Goal: Information Seeking & Learning: Compare options

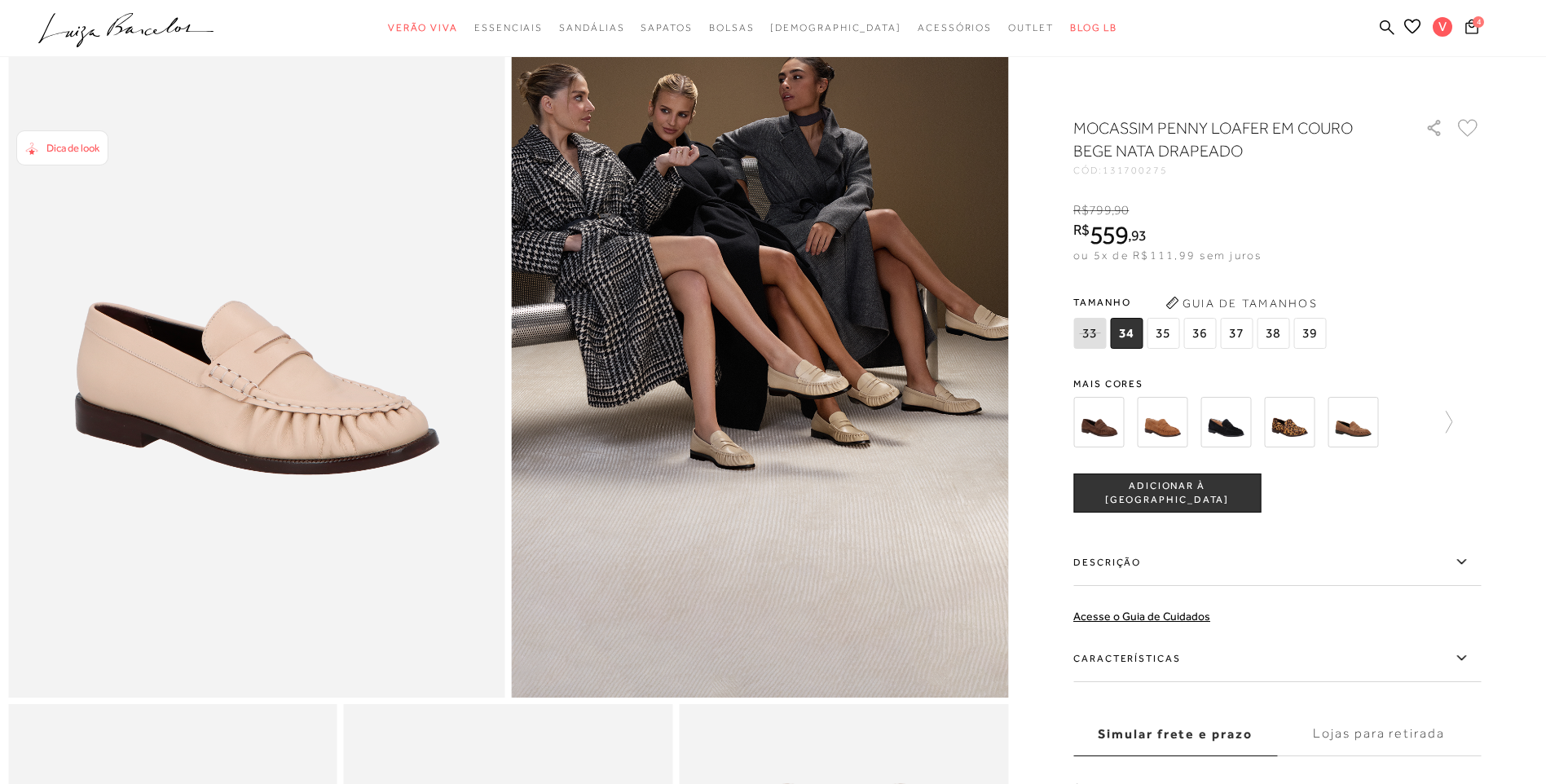
click at [147, 22] on icon ".a{fill-rule:evenodd;}" at bounding box center [125, 29] width 176 height 34
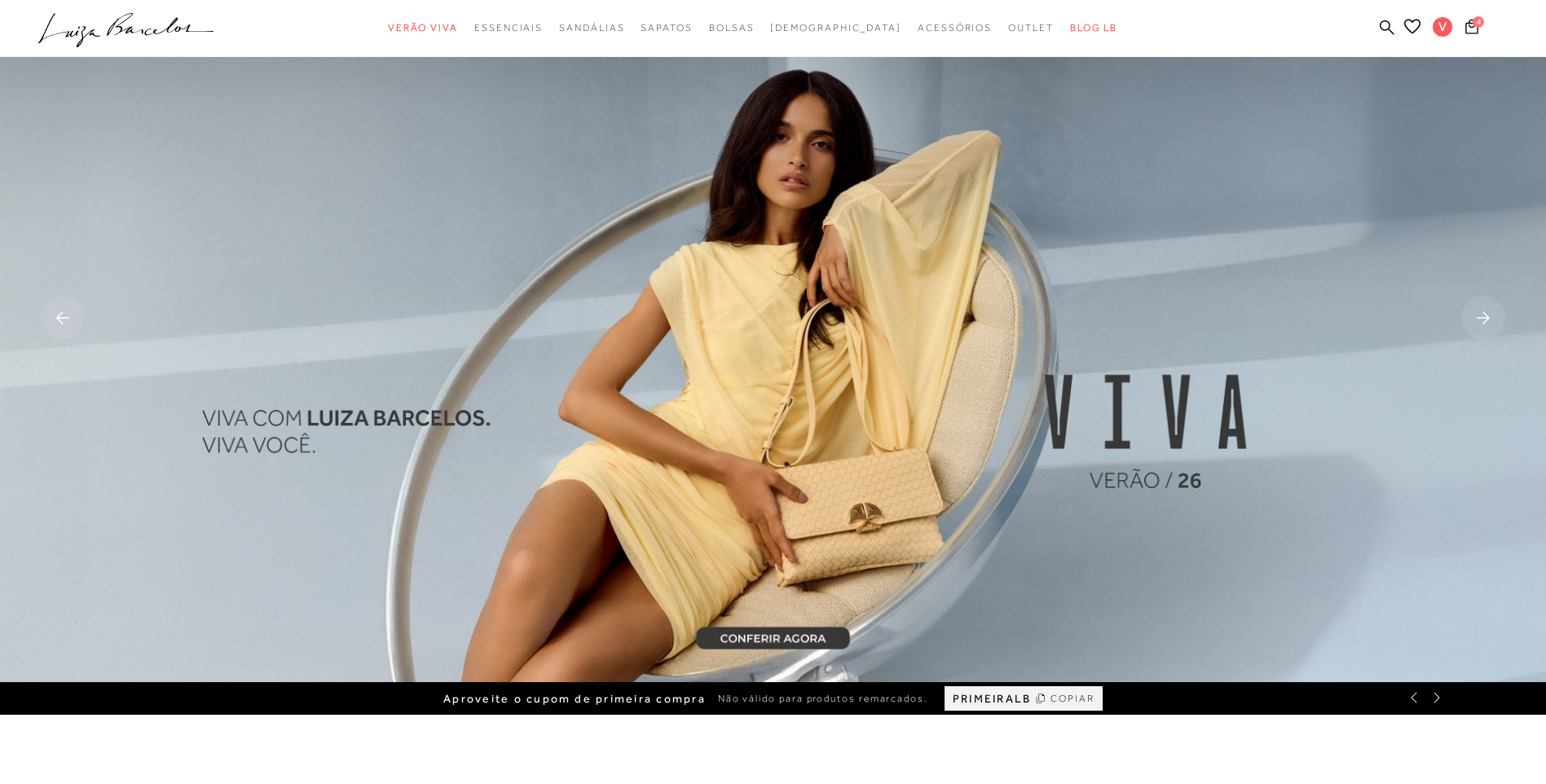
scroll to position [82, 0]
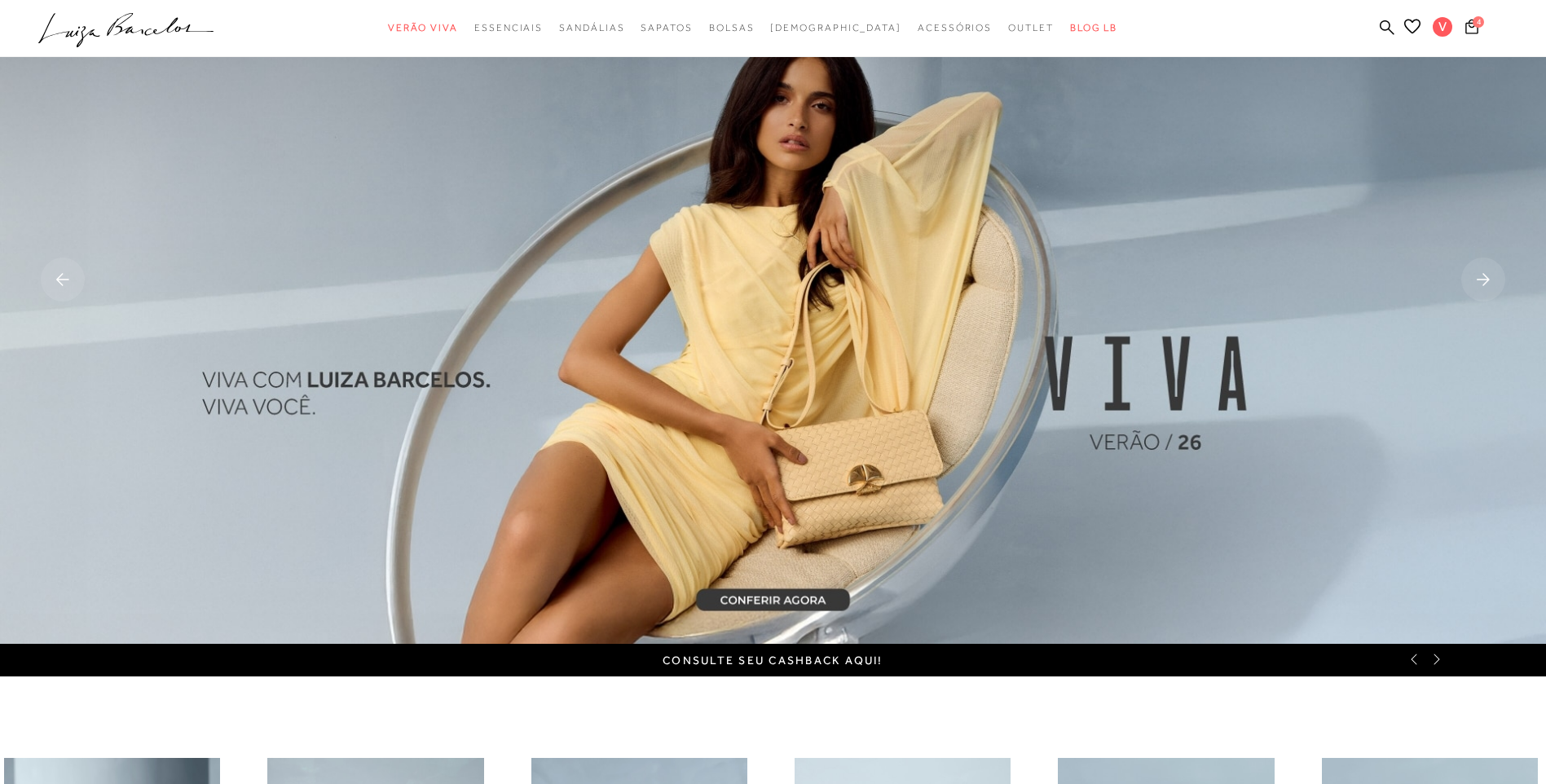
click at [1482, 280] on rect at bounding box center [1483, 279] width 44 height 44
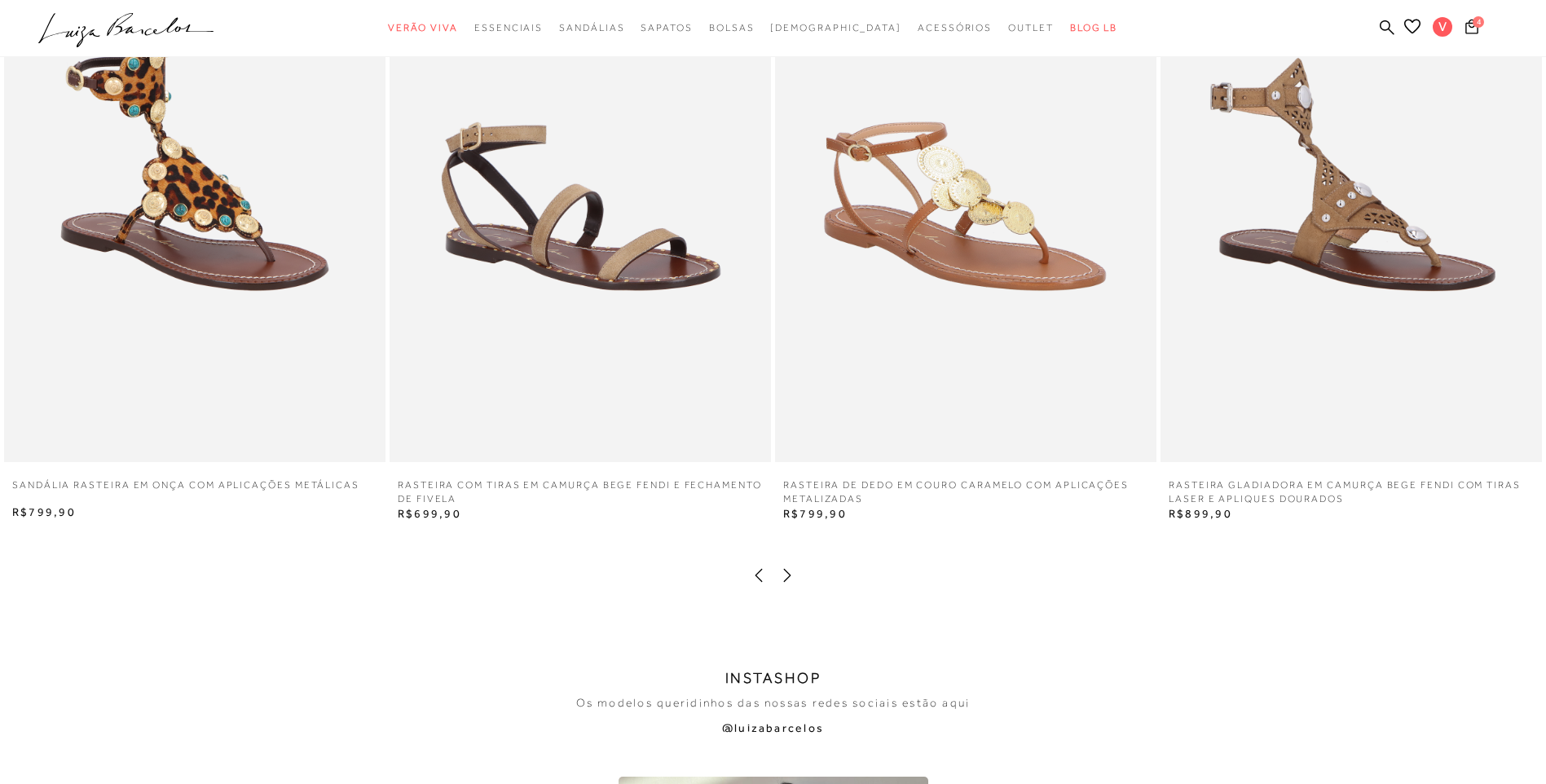
scroll to position [3178, 0]
click at [788, 578] on icon at bounding box center [787, 574] width 17 height 17
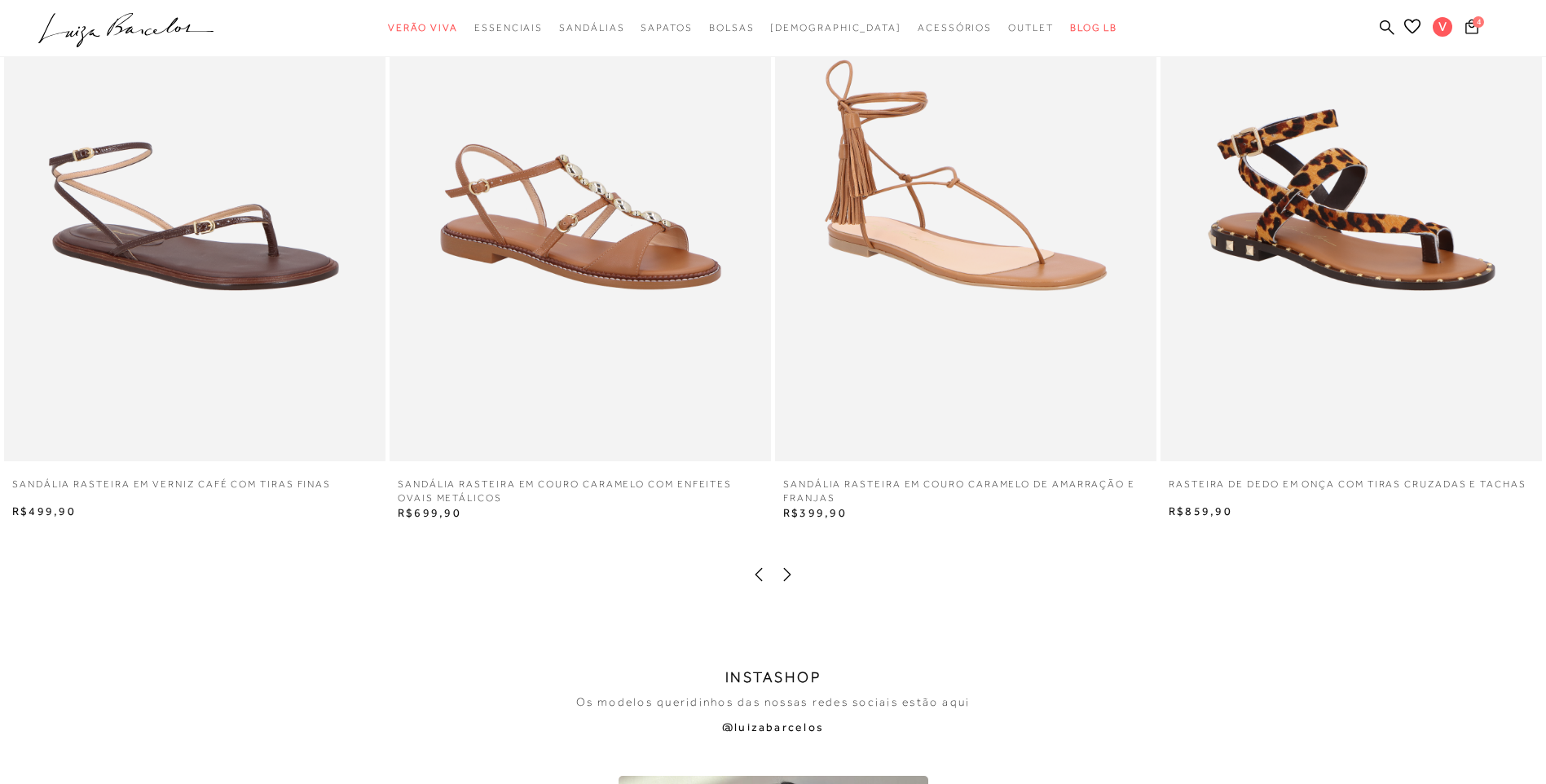
scroll to position [3829, 0]
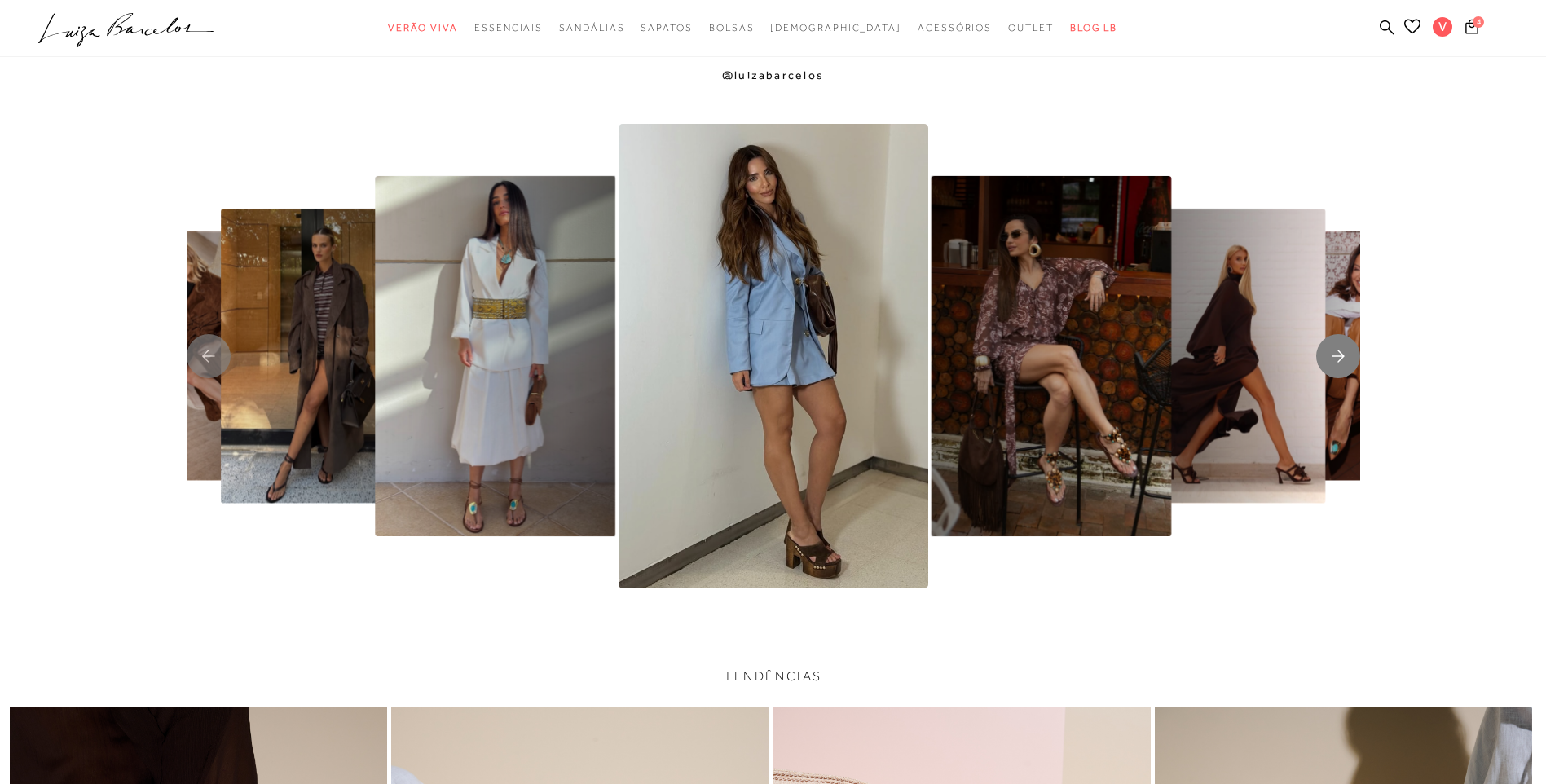
click at [1335, 356] on icon "Next slide" at bounding box center [1337, 356] width 13 height 13
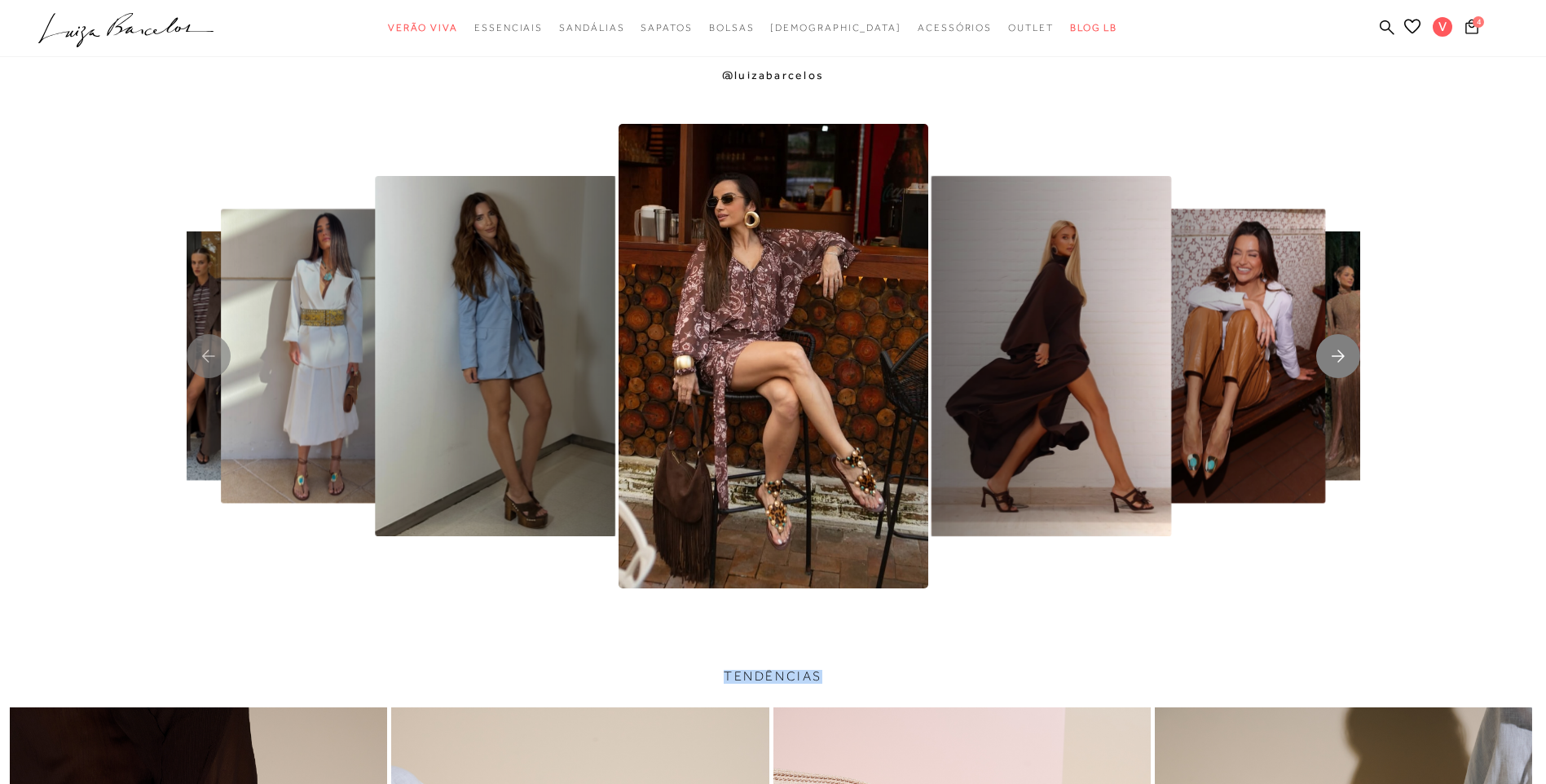
click at [1335, 356] on icon "Next slide" at bounding box center [1337, 356] width 13 height 13
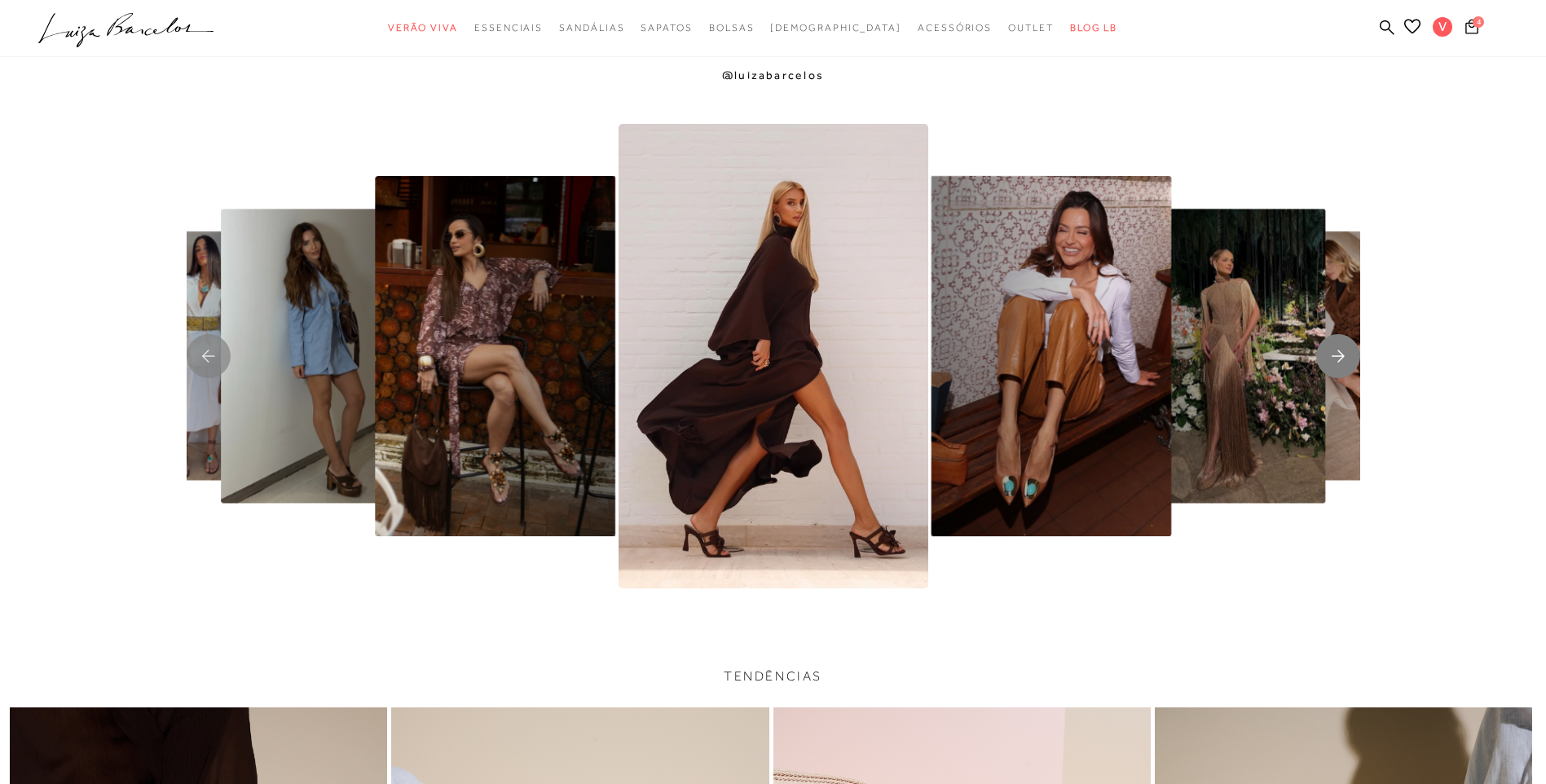
click at [1335, 356] on icon "Next slide" at bounding box center [1337, 356] width 13 height 13
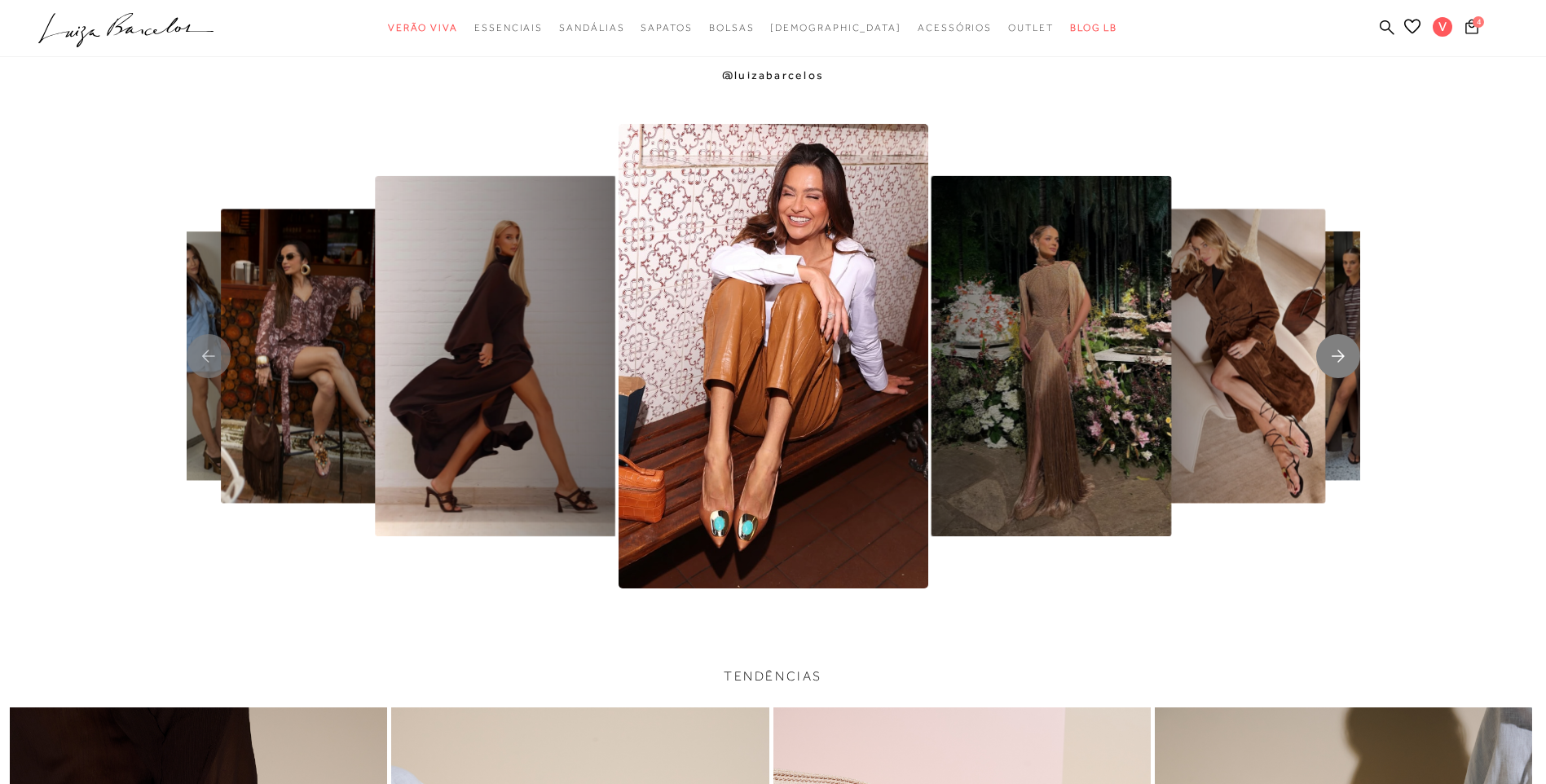
click at [1335, 356] on icon "Next slide" at bounding box center [1337, 356] width 13 height 13
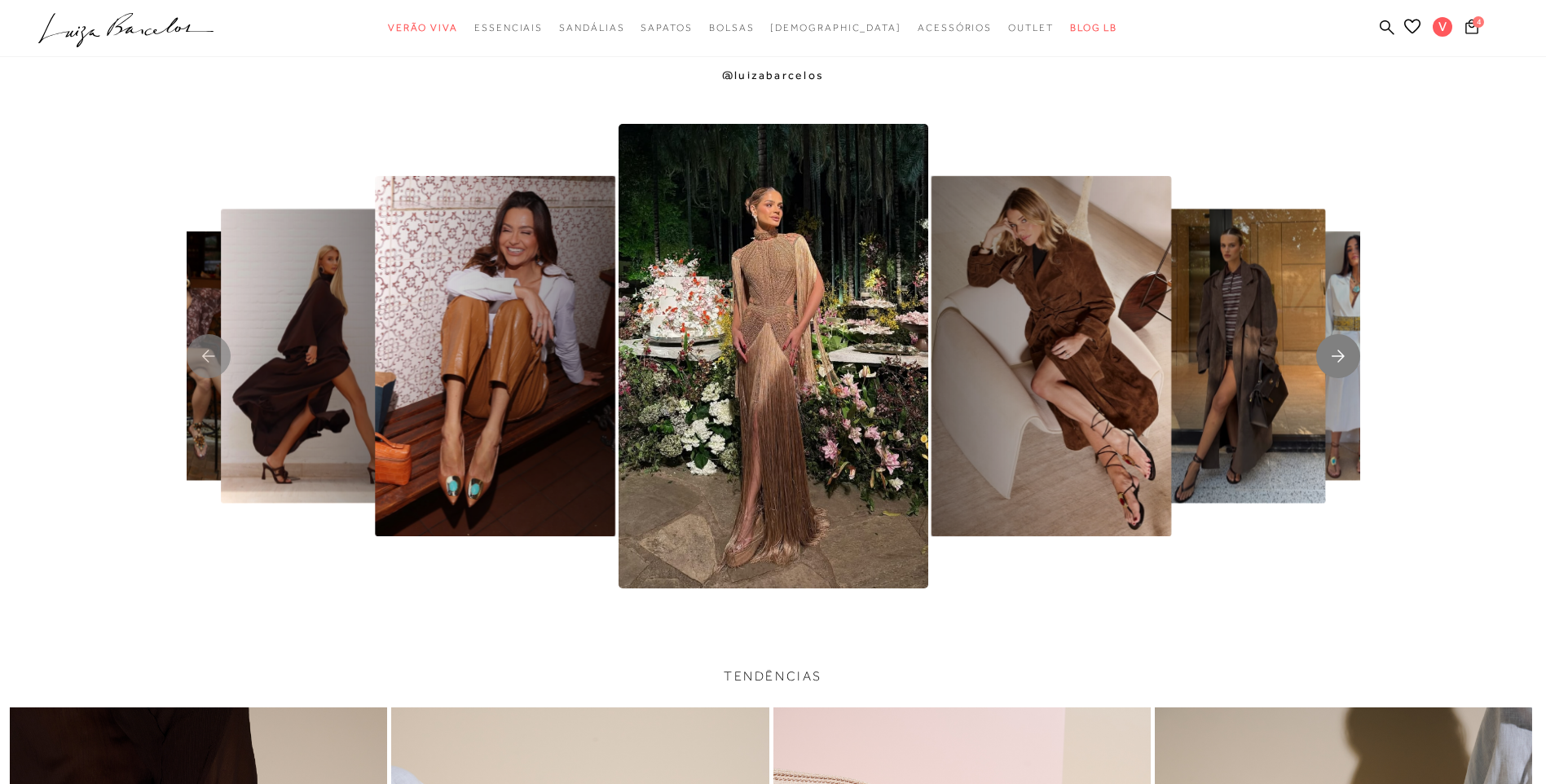
click at [1335, 356] on icon "Next slide" at bounding box center [1337, 356] width 13 height 13
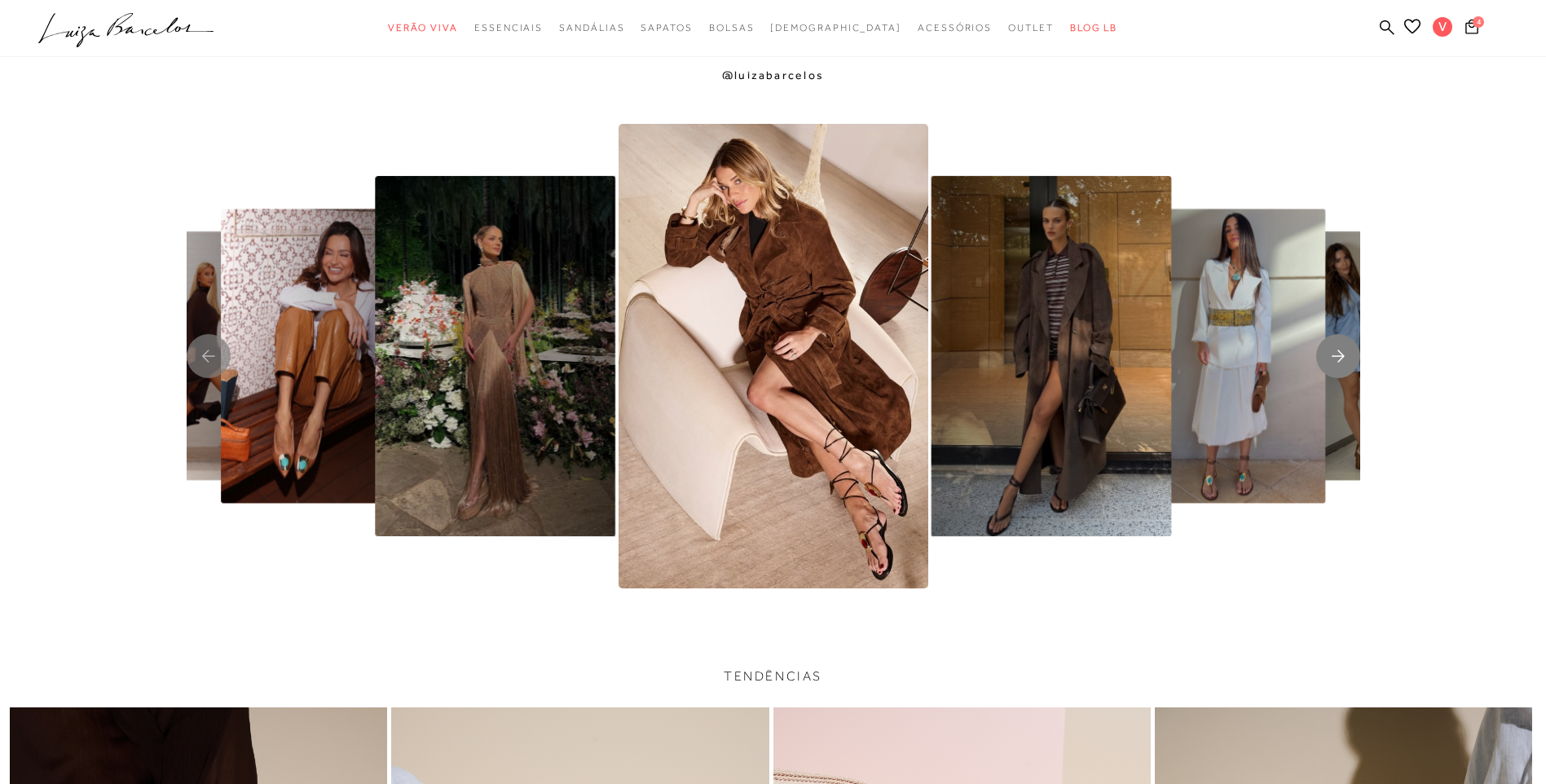
click at [1335, 356] on icon "Next slide" at bounding box center [1337, 356] width 13 height 13
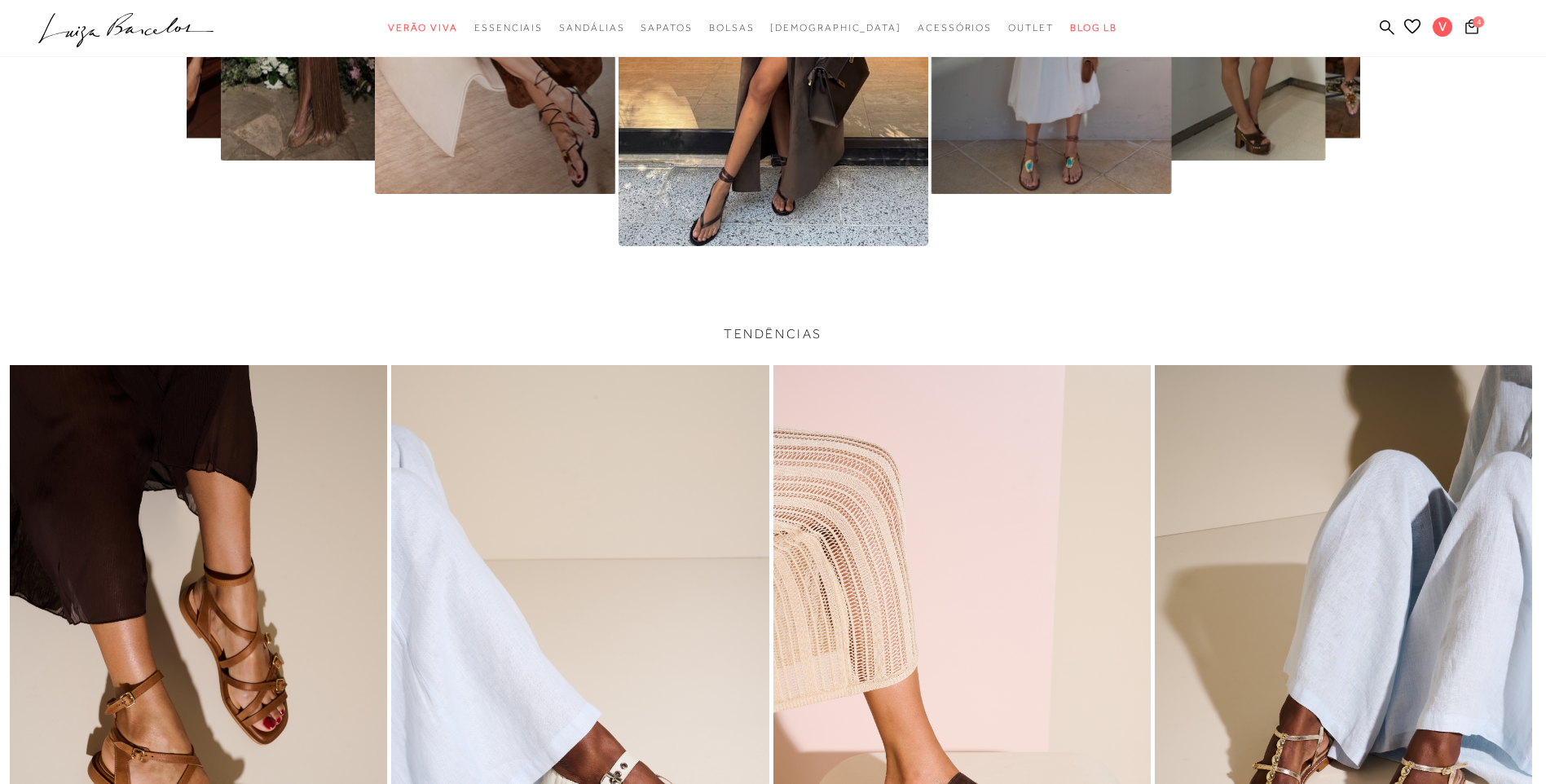
scroll to position [4520, 0]
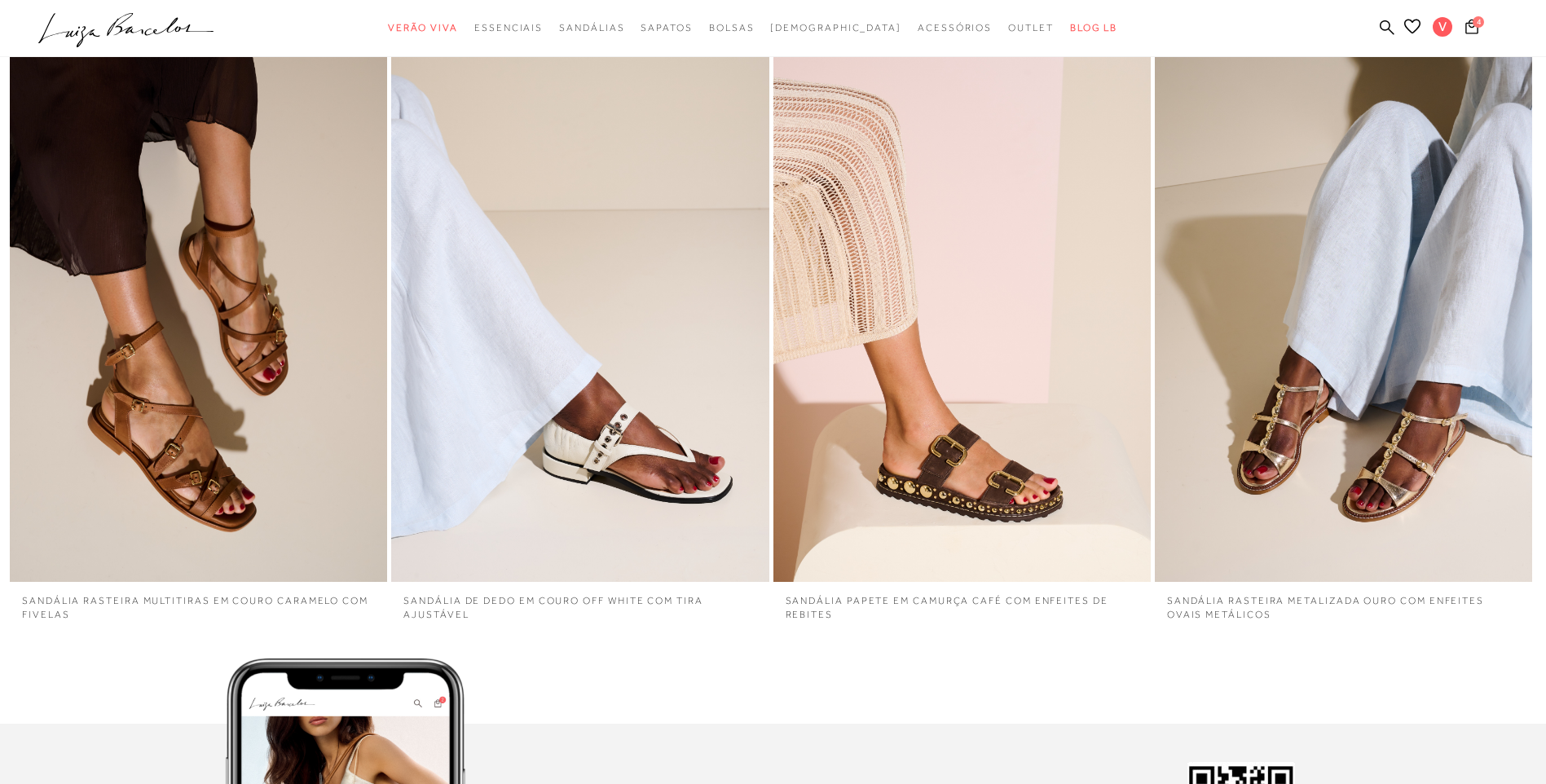
click at [588, 258] on img "2 / 4" at bounding box center [580, 299] width 377 height 565
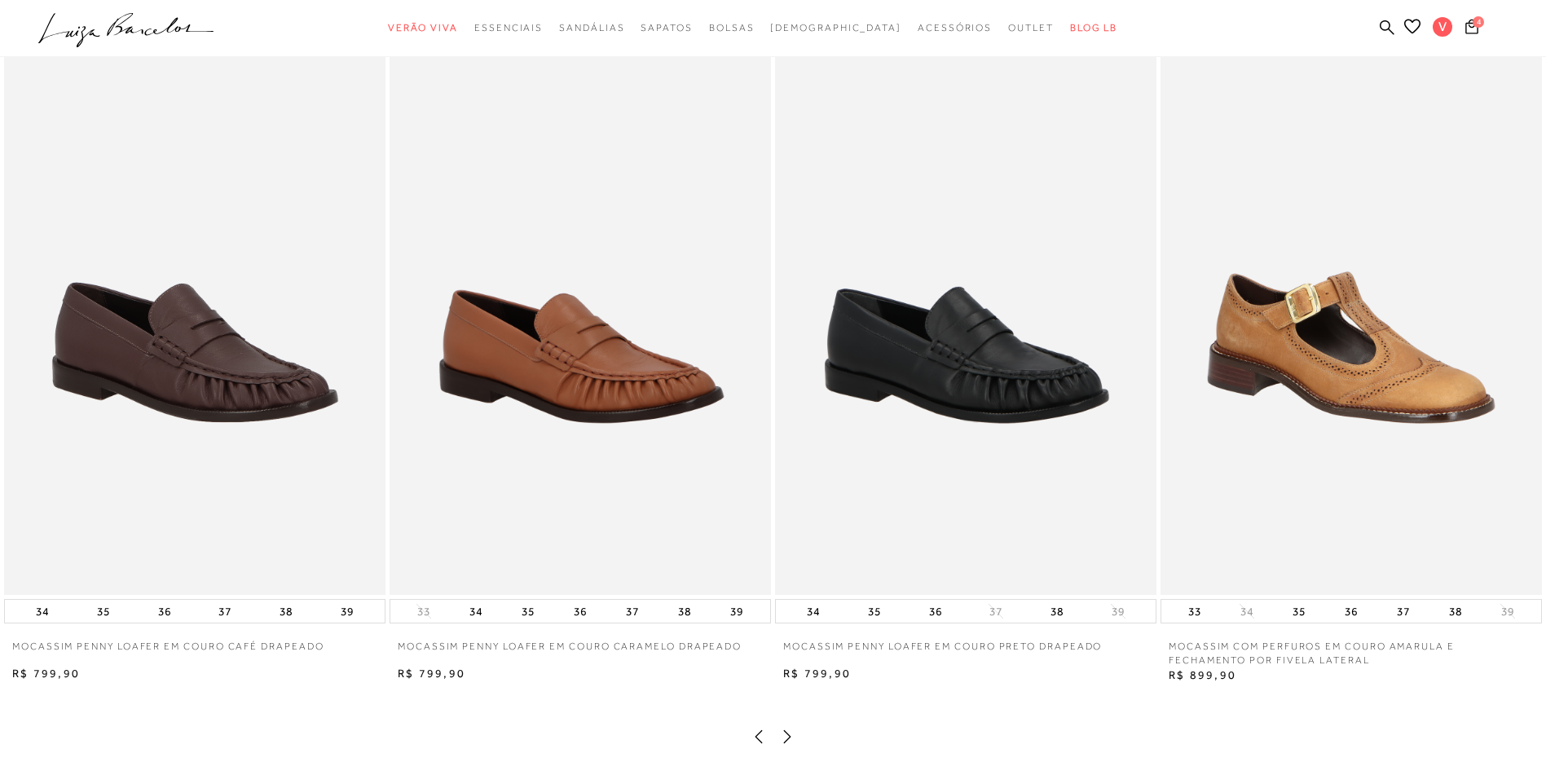
scroll to position [2363, 0]
click at [1008, 386] on img at bounding box center [966, 309] width 381 height 572
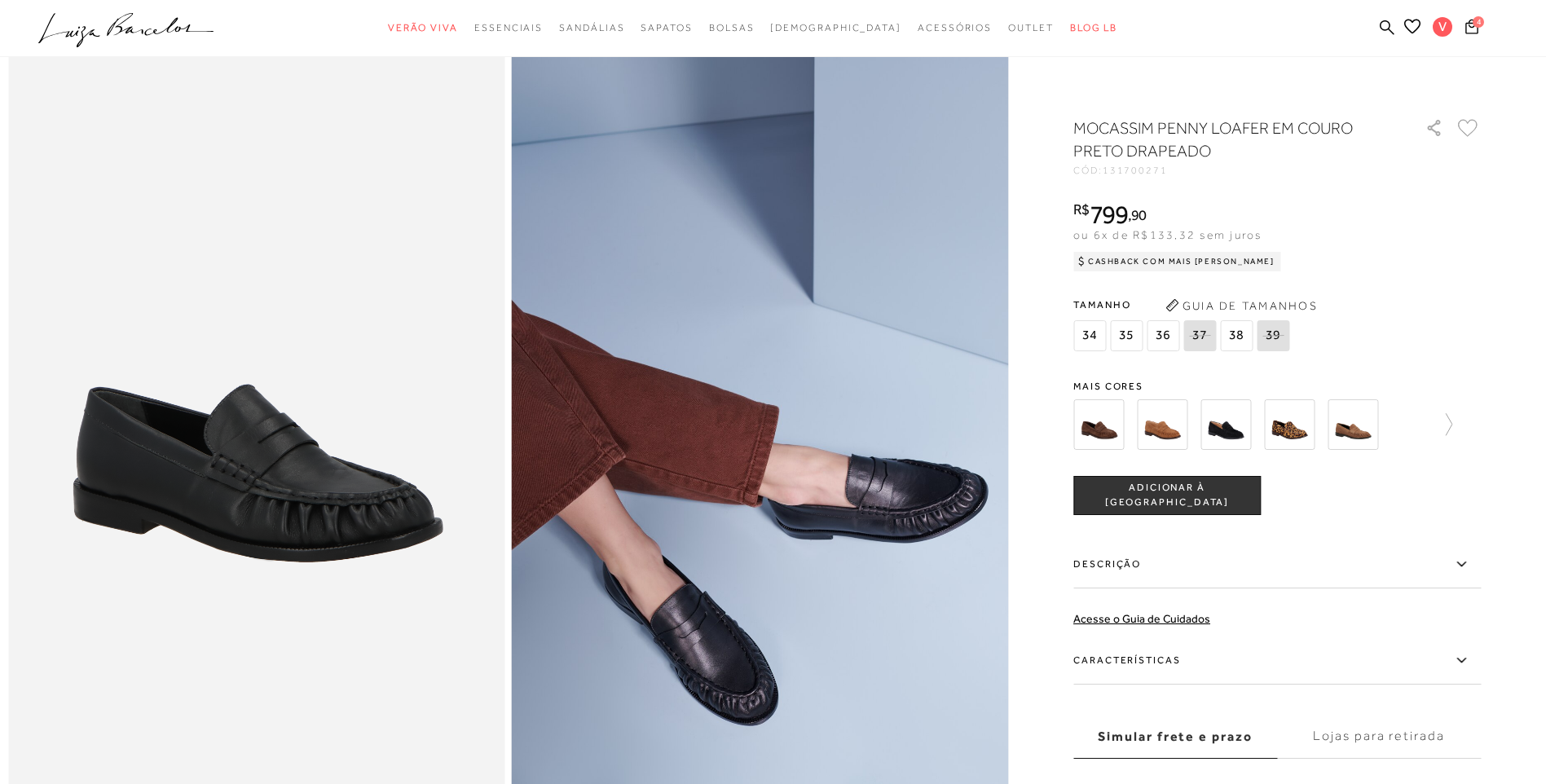
scroll to position [163, 0]
